Goal: Task Accomplishment & Management: Manage account settings

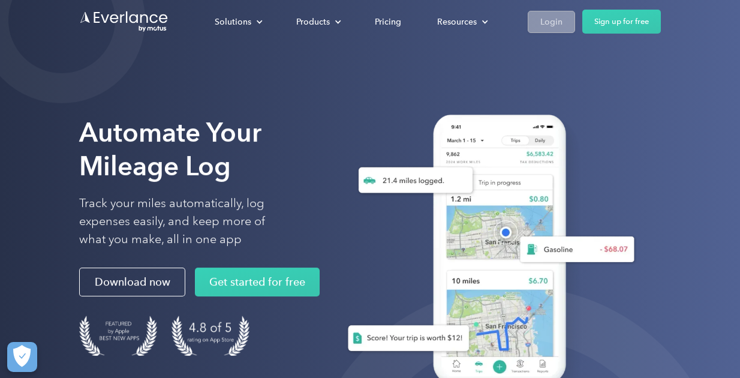
click at [548, 23] on div "Login" at bounding box center [551, 21] width 22 height 15
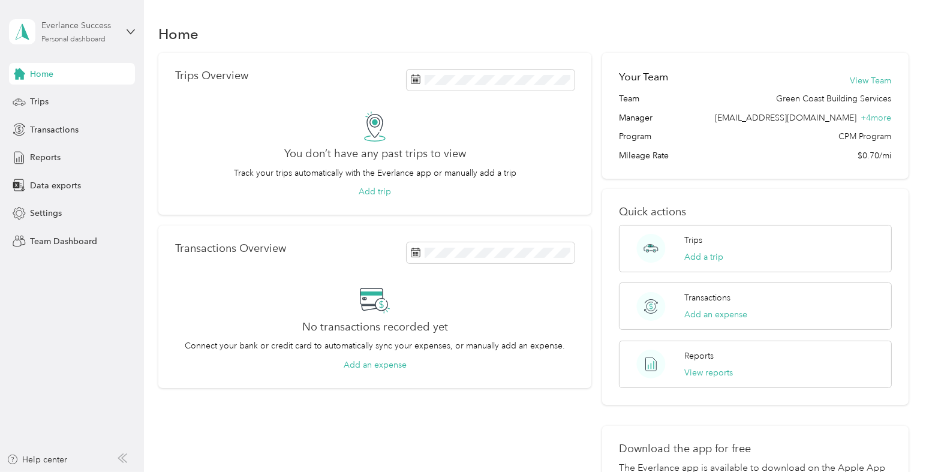
click at [115, 19] on div "Everlance Success" at bounding box center [78, 25] width 75 height 13
click at [75, 161] on div "You’re signed in as [EMAIL_ADDRESS][DOMAIN_NAME] Team dashboard Personal dashbo…" at bounding box center [135, 111] width 252 height 122
click at [77, 25] on div "Everlance Success" at bounding box center [78, 25] width 75 height 13
click at [65, 152] on div "Log out" at bounding box center [135, 153] width 236 height 21
